Goal: Task Accomplishment & Management: Manage account settings

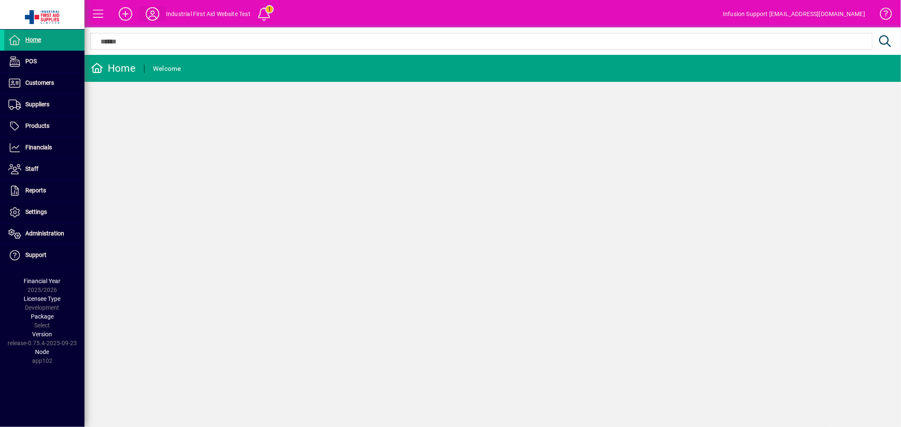
click at [144, 10] on icon at bounding box center [152, 14] width 17 height 14
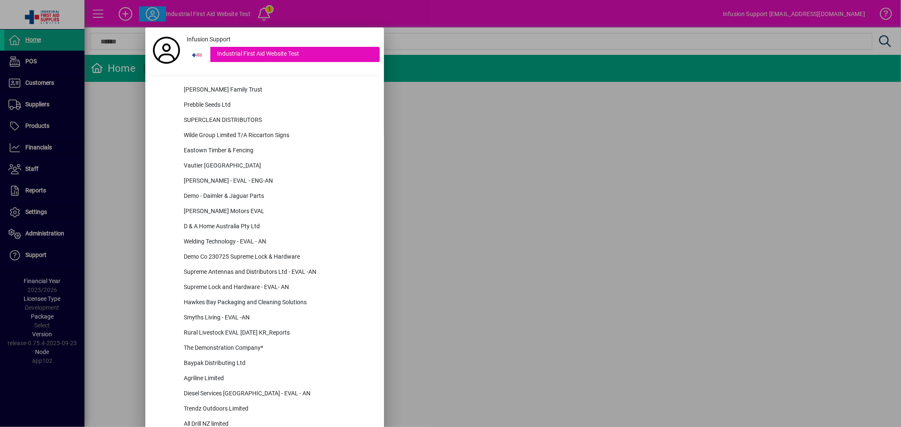
scroll to position [2366, 0]
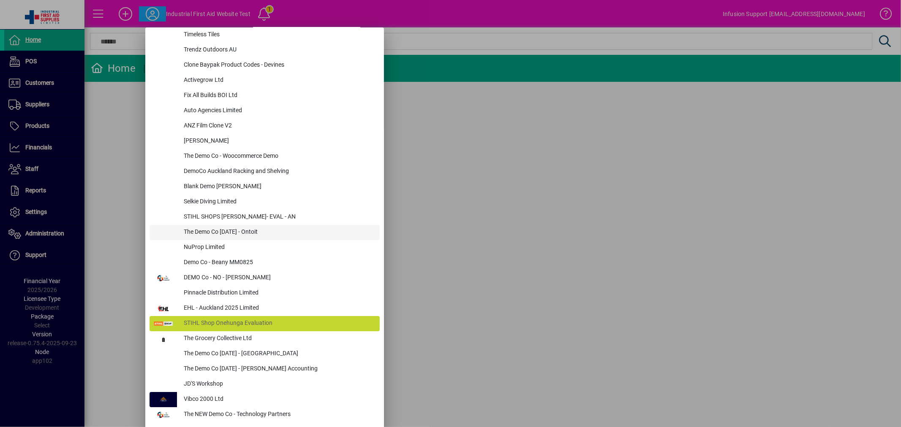
click at [230, 229] on div "The Demo Co [DATE] - Ontoit" at bounding box center [278, 232] width 203 height 15
